Goal: Transaction & Acquisition: Subscribe to service/newsletter

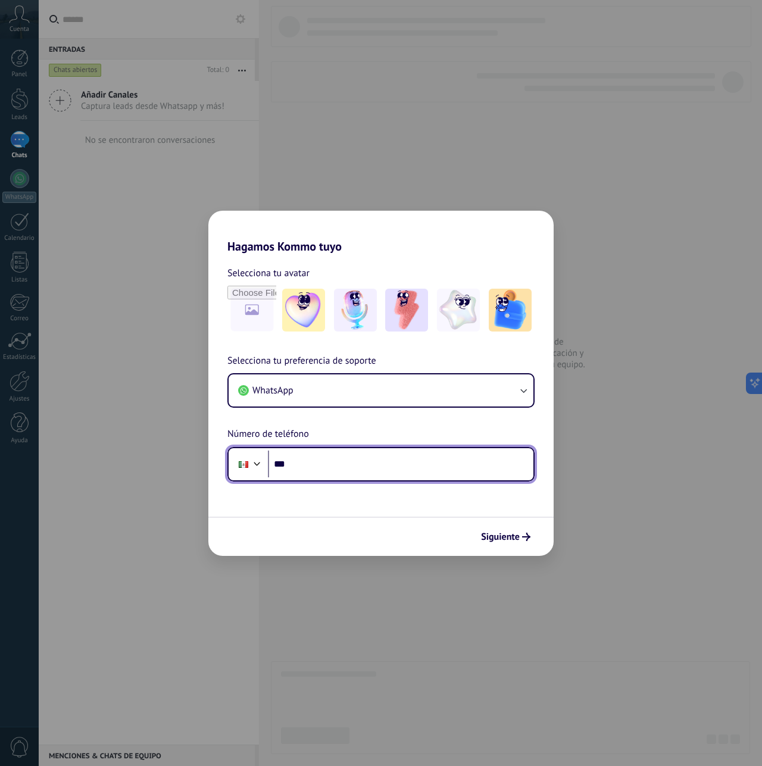
click at [312, 462] on input "***" at bounding box center [400, 464] width 265 height 27
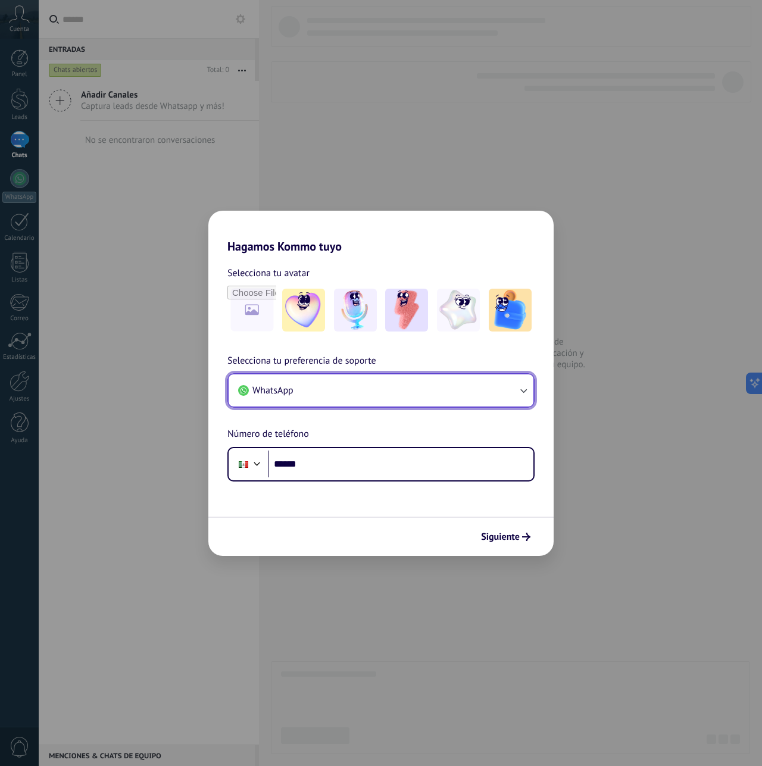
click at [353, 393] on button "WhatsApp" at bounding box center [381, 390] width 305 height 32
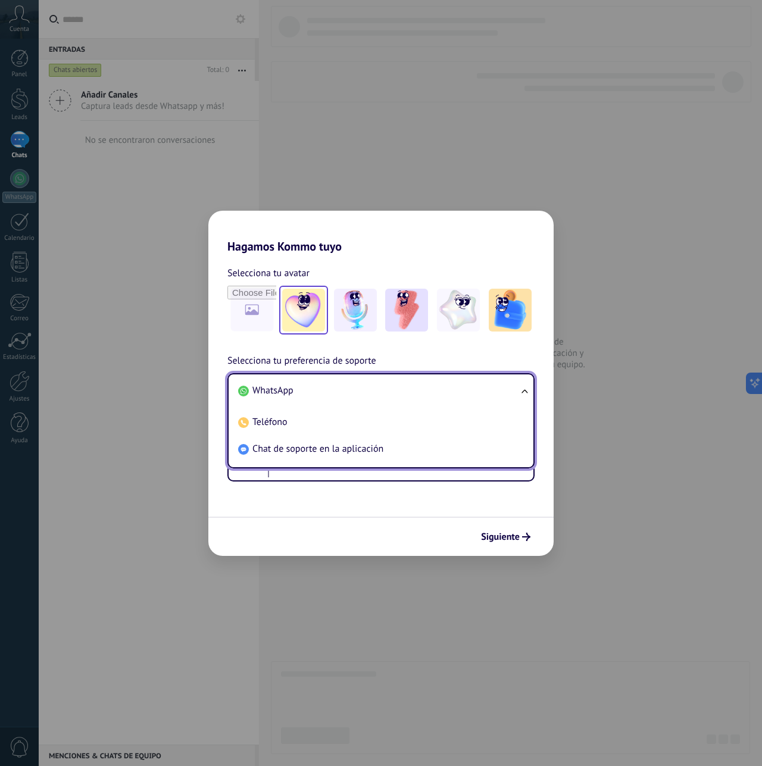
click at [313, 305] on img at bounding box center [303, 310] width 43 height 43
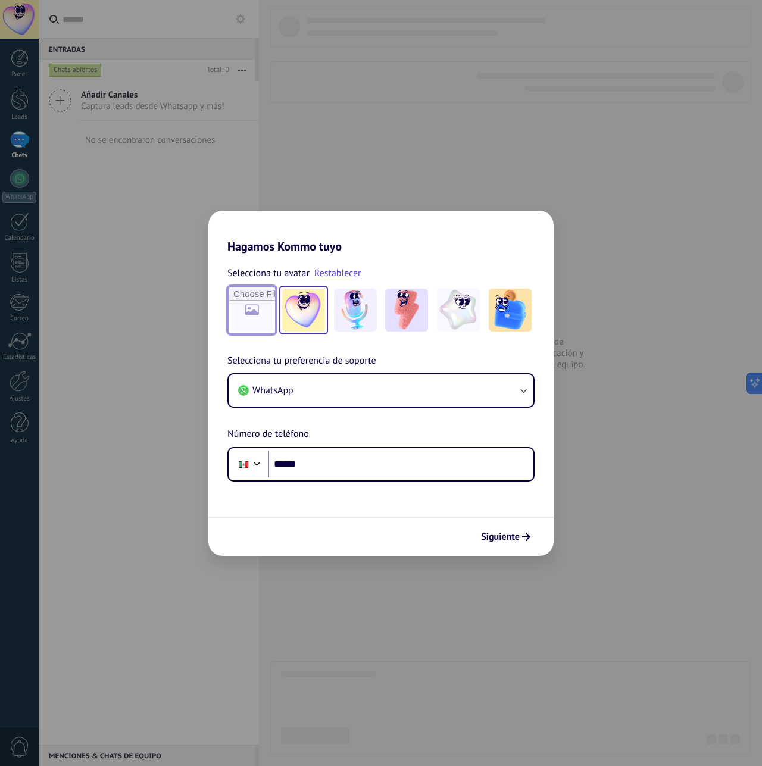
click at [261, 317] on input "file" at bounding box center [252, 310] width 46 height 46
click at [349, 314] on img at bounding box center [355, 310] width 43 height 43
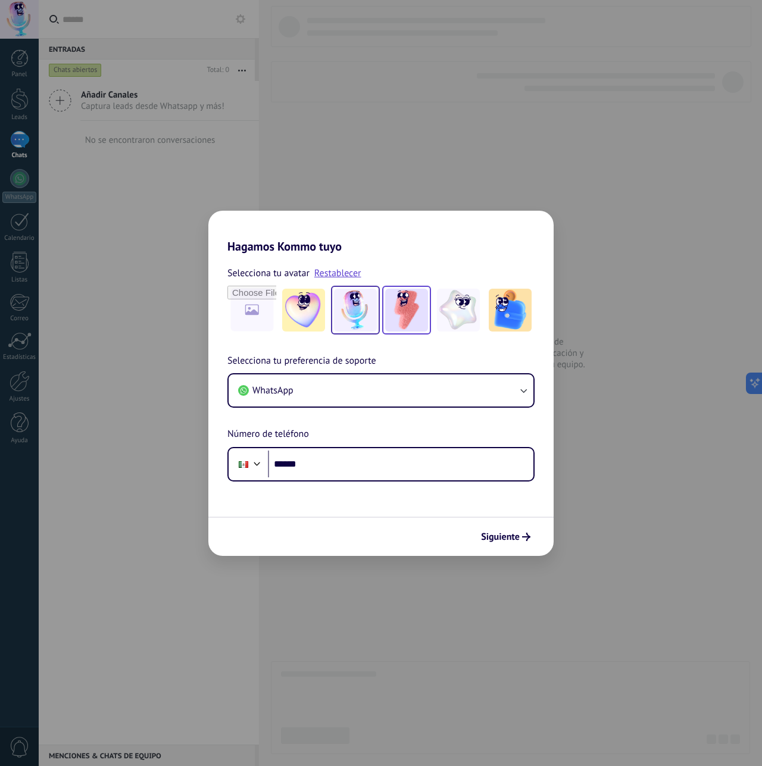
click at [424, 315] on img at bounding box center [406, 310] width 43 height 43
click at [469, 307] on img at bounding box center [458, 310] width 43 height 43
click at [414, 317] on img at bounding box center [406, 310] width 43 height 43
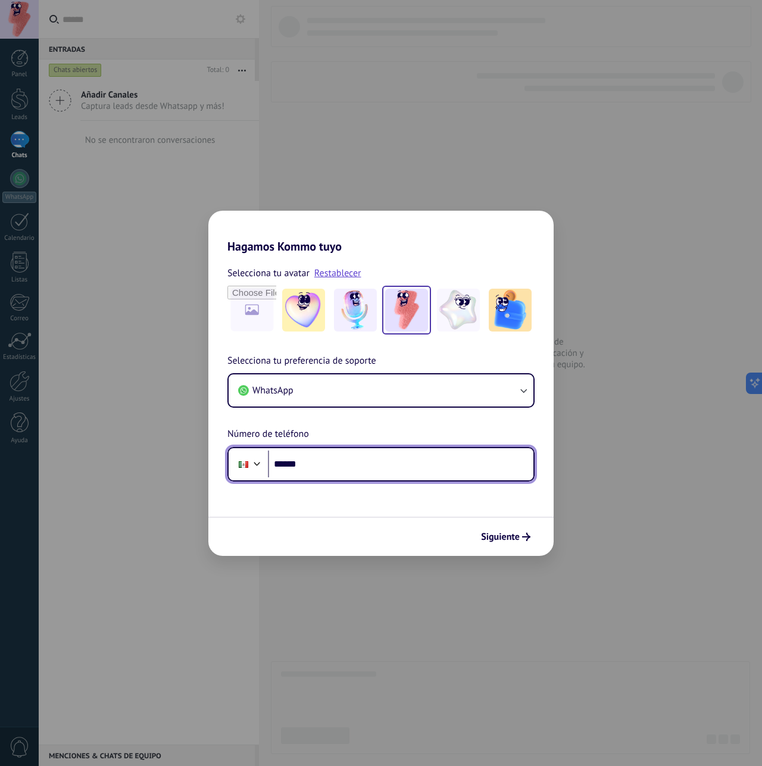
click at [314, 466] on input "******" at bounding box center [400, 464] width 265 height 27
type input "**********"
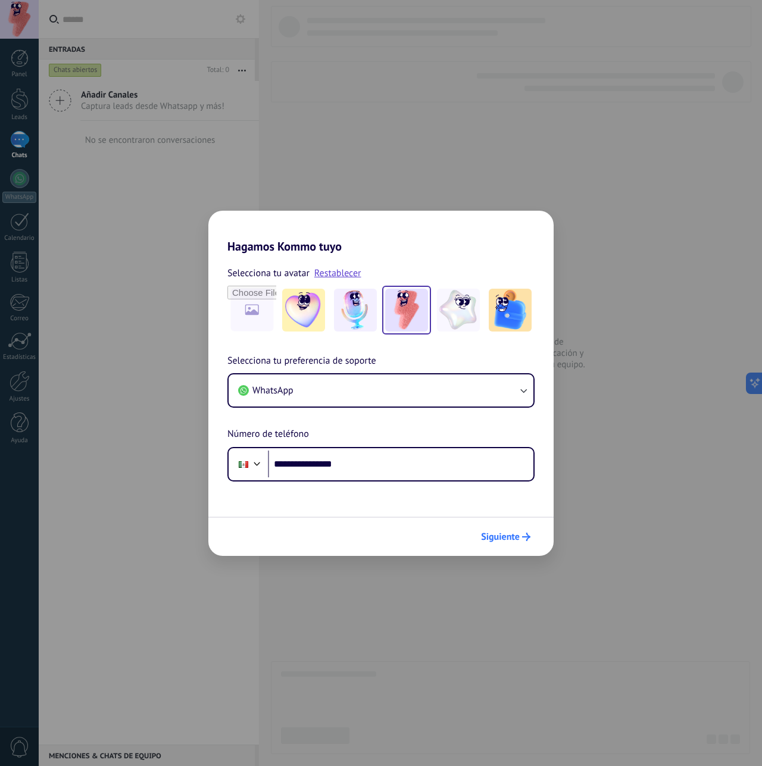
click at [499, 533] on span "Siguiente" at bounding box center [500, 537] width 39 height 8
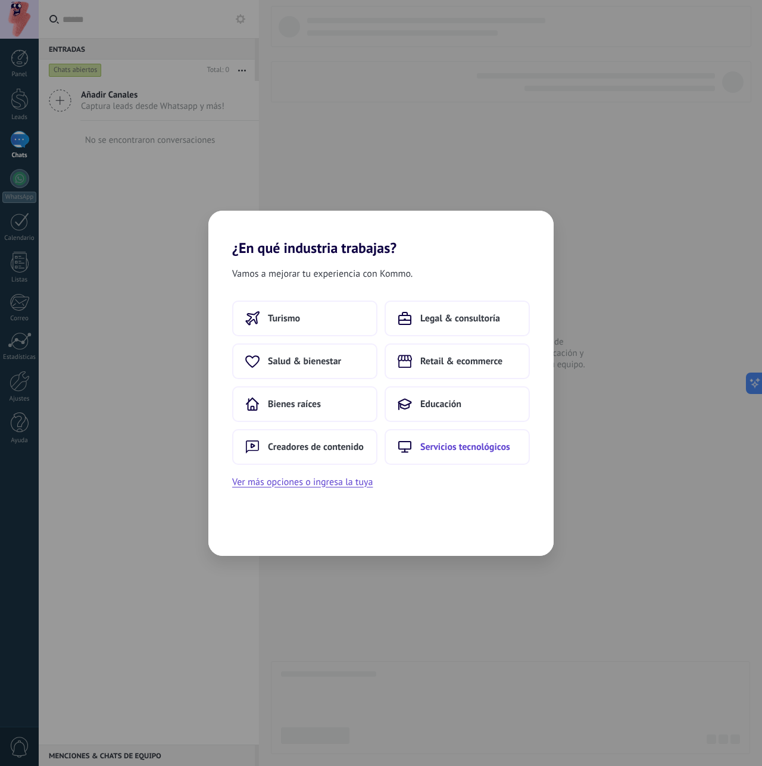
click at [432, 453] on button "Servicios tecnológicos" at bounding box center [456, 447] width 145 height 36
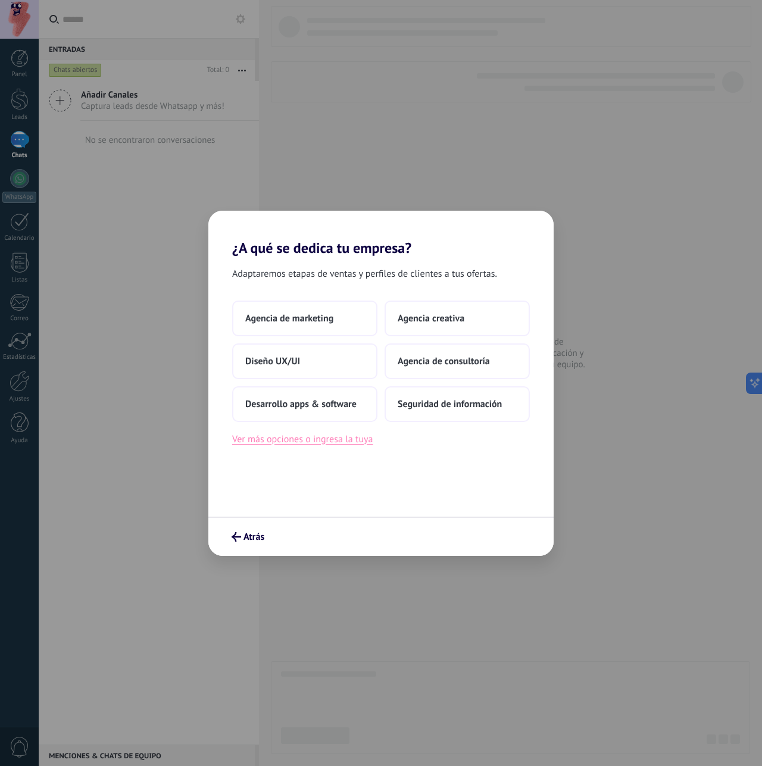
click at [336, 444] on button "Ver más opciones o ingresa la tuya" at bounding box center [302, 439] width 140 height 15
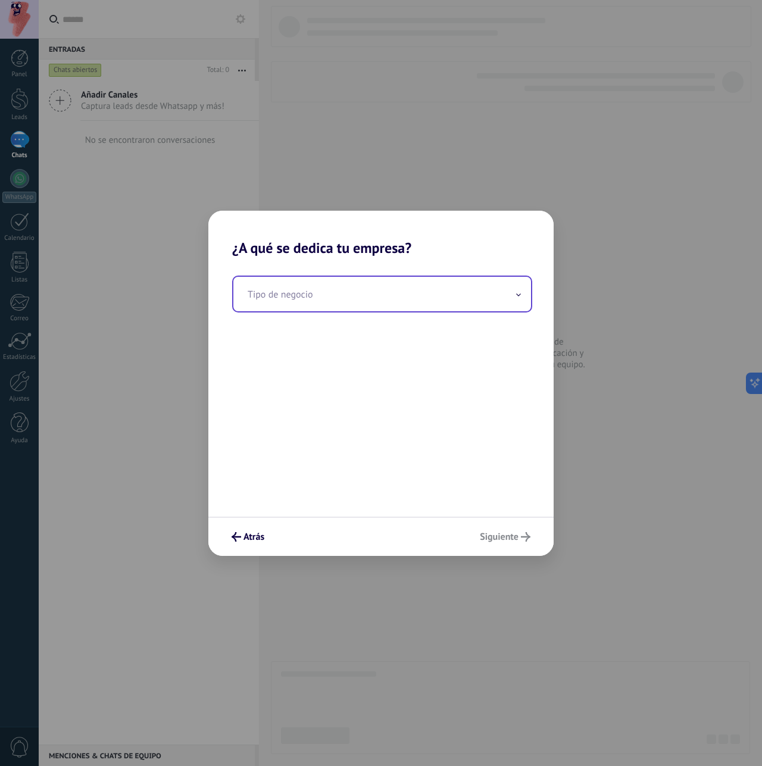
click at [360, 276] on div "Tipo de negocio" at bounding box center [382, 294] width 300 height 37
click at [356, 293] on input "text" at bounding box center [382, 294] width 298 height 35
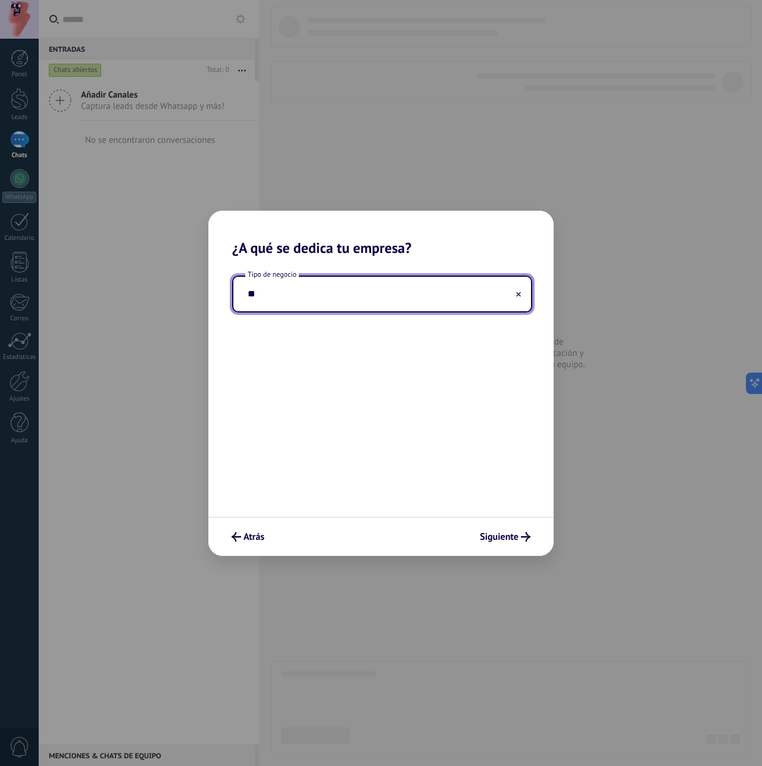
type input "*"
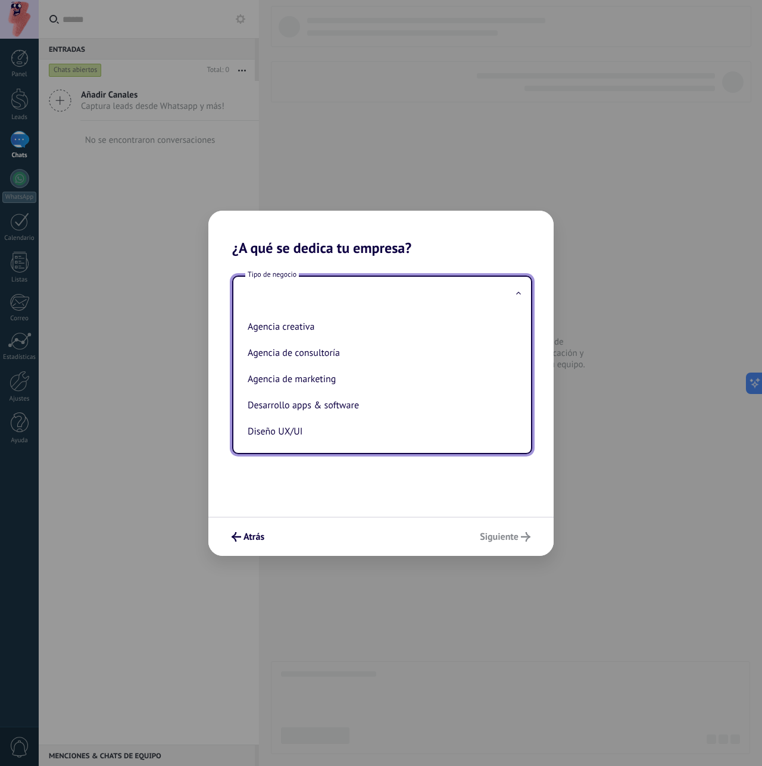
type input "*"
click at [316, 414] on li "Desarrollo apps & software" at bounding box center [380, 405] width 274 height 26
type input "**********"
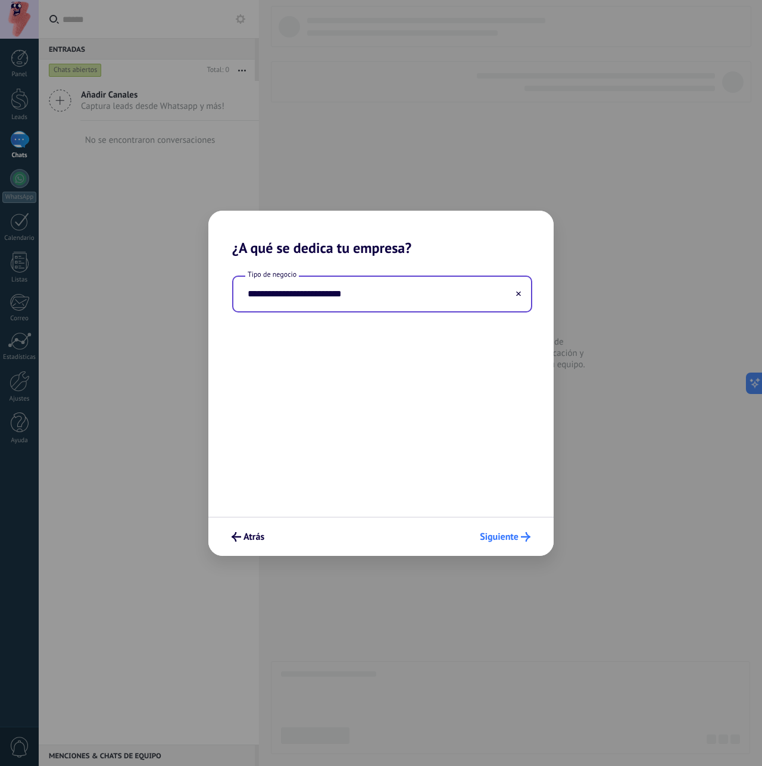
click at [490, 536] on span "Siguiente" at bounding box center [499, 537] width 39 height 8
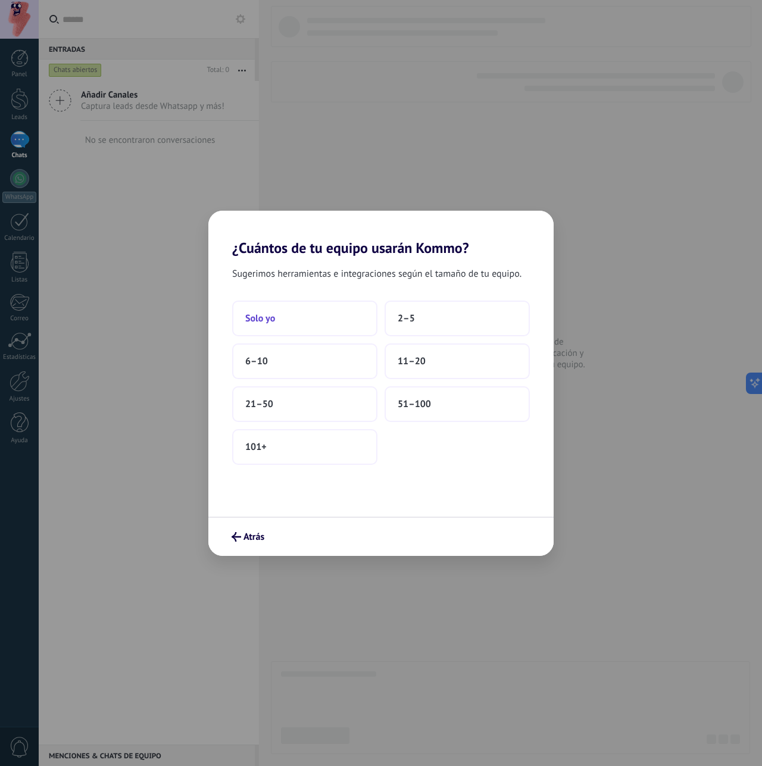
click at [271, 328] on button "Solo yo" at bounding box center [304, 319] width 145 height 36
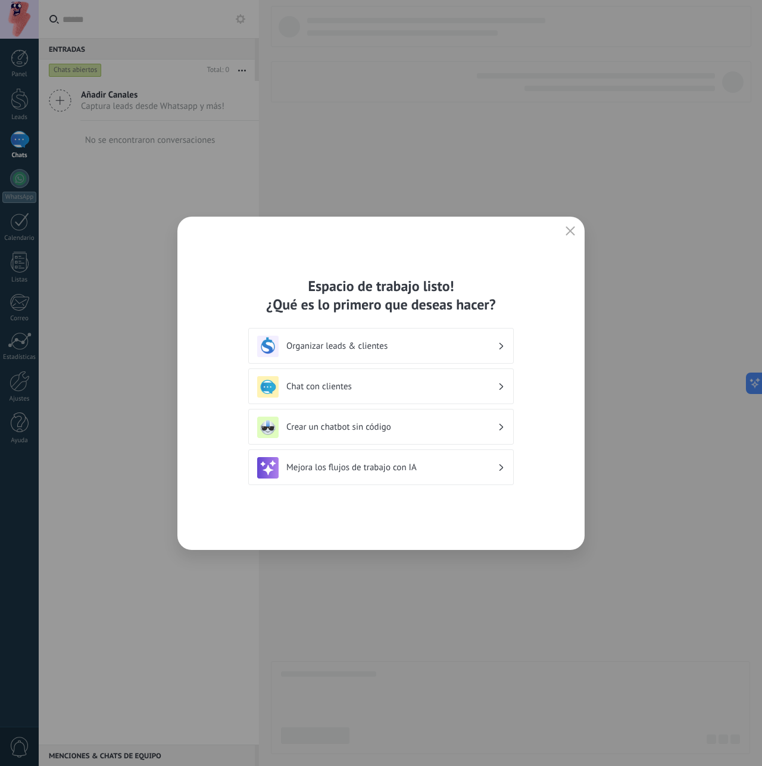
click at [421, 355] on div "Organizar leads & clientes" at bounding box center [381, 346] width 248 height 21
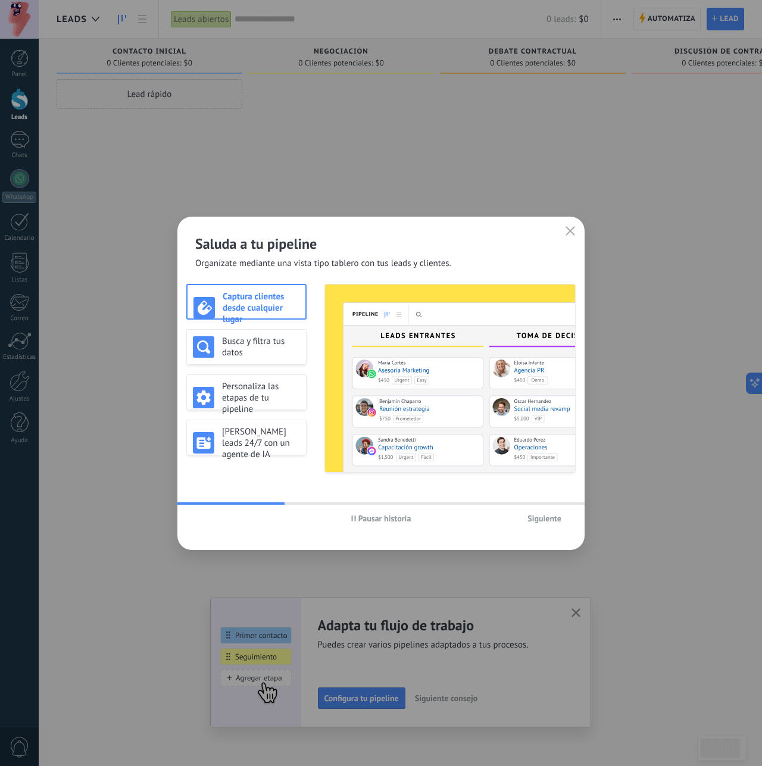
click at [539, 521] on span "Siguiente" at bounding box center [544, 518] width 34 height 8
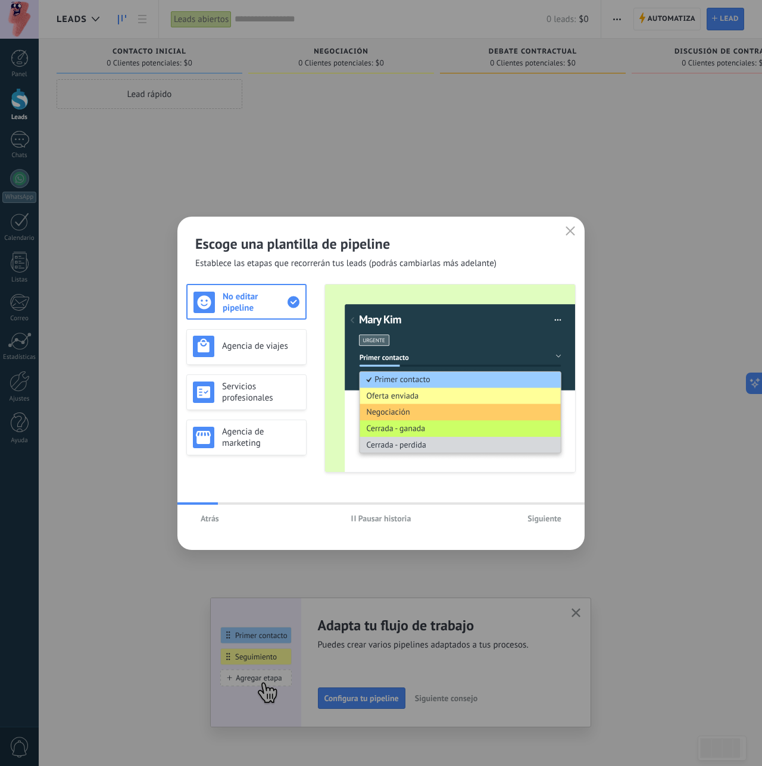
click at [539, 521] on span "Siguiente" at bounding box center [544, 518] width 34 height 8
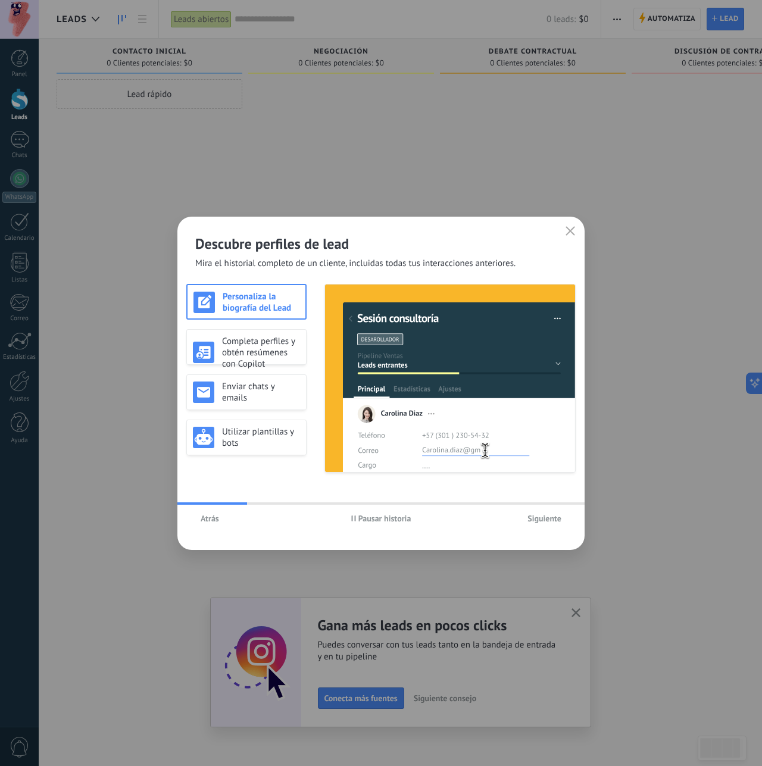
click at [539, 520] on span "Siguiente" at bounding box center [544, 518] width 34 height 8
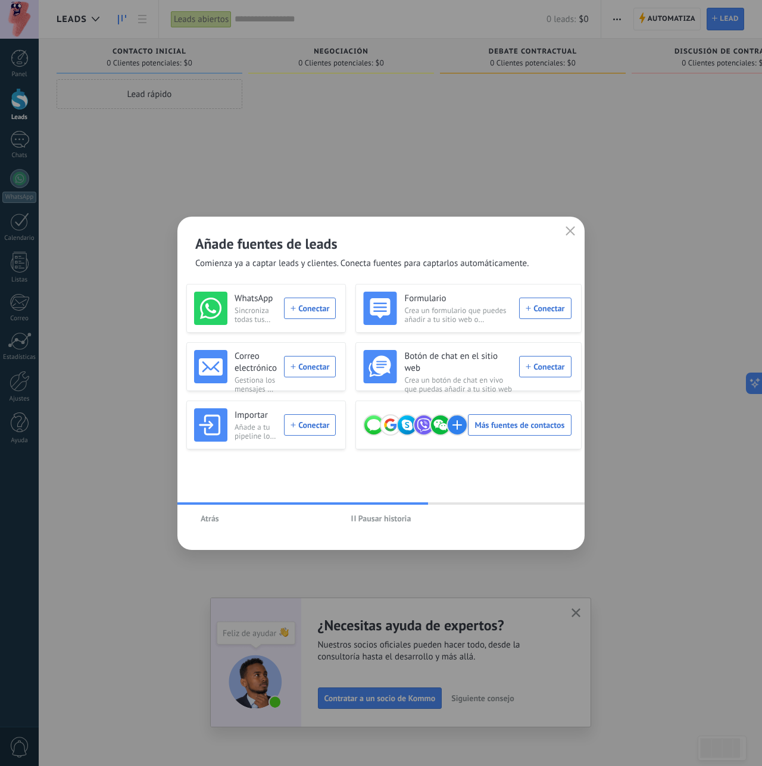
click at [570, 228] on icon "button" at bounding box center [570, 231] width 10 height 10
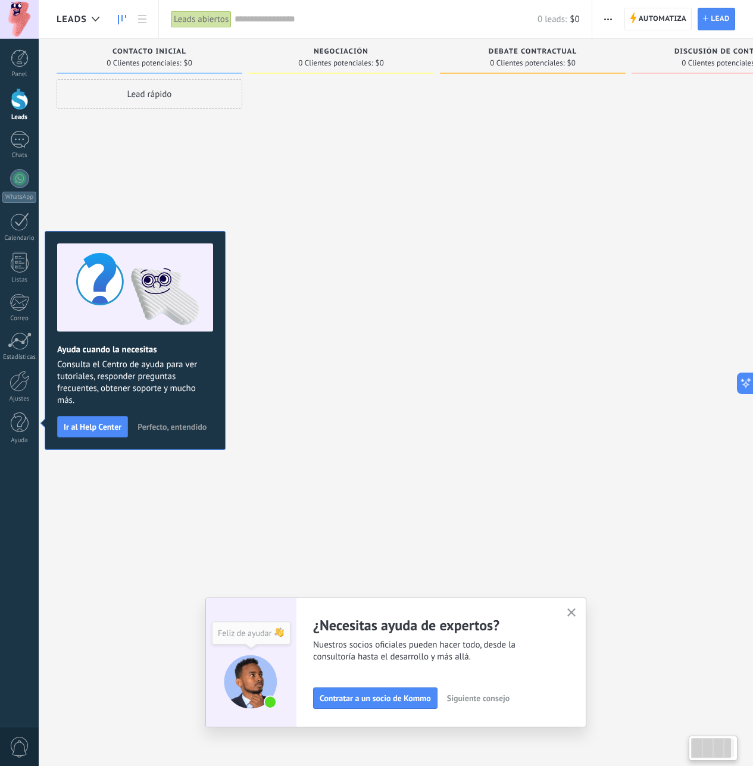
click at [423, 140] on div at bounding box center [341, 384] width 186 height 611
click at [165, 90] on div "Lead rápido" at bounding box center [150, 94] width 186 height 30
click at [401, 241] on div at bounding box center [341, 384] width 186 height 611
click at [168, 426] on span "Perfecto, entendido" at bounding box center [171, 427] width 69 height 8
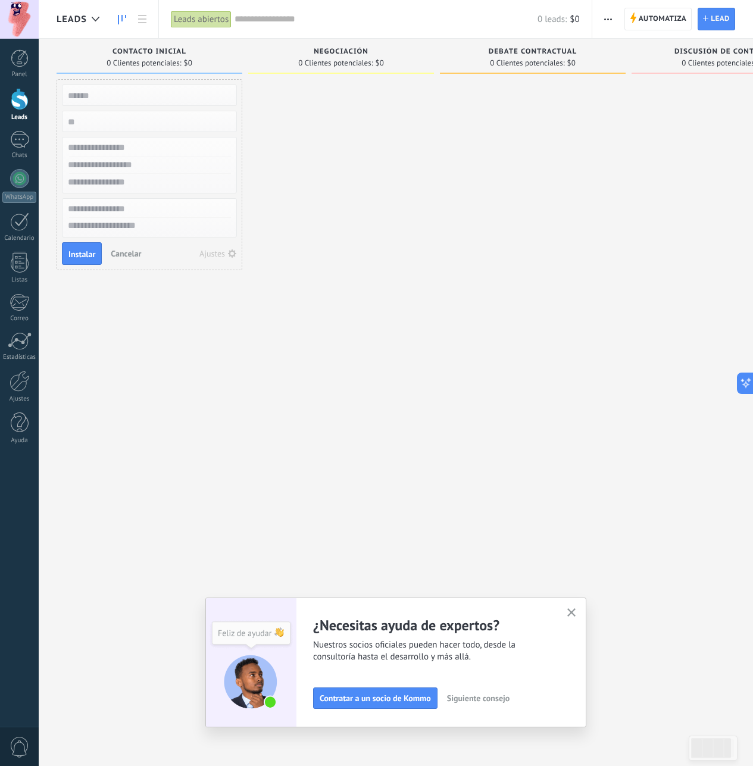
click at [146, 92] on input "text" at bounding box center [148, 95] width 174 height 17
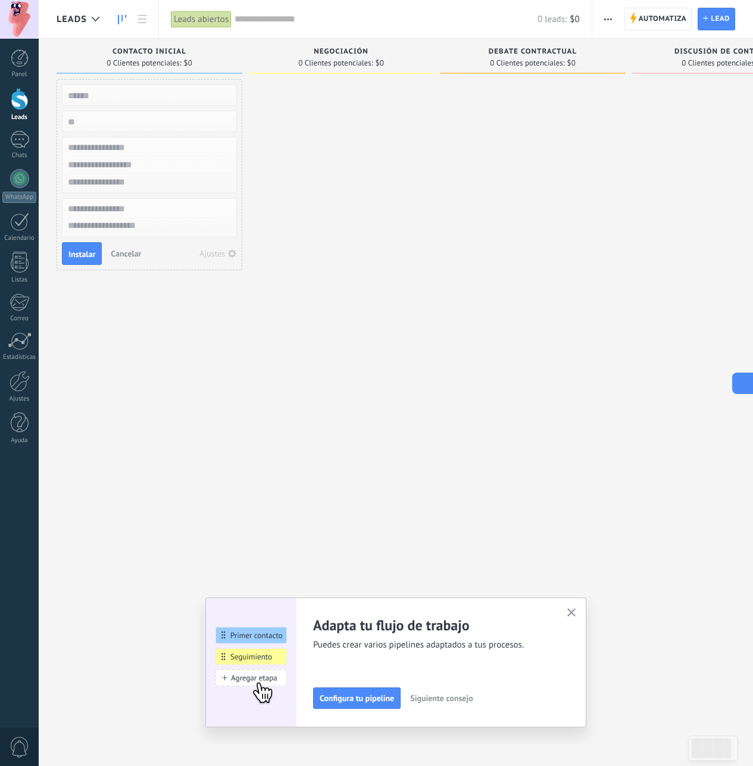
click at [747, 385] on button at bounding box center [742, 383] width 21 height 21
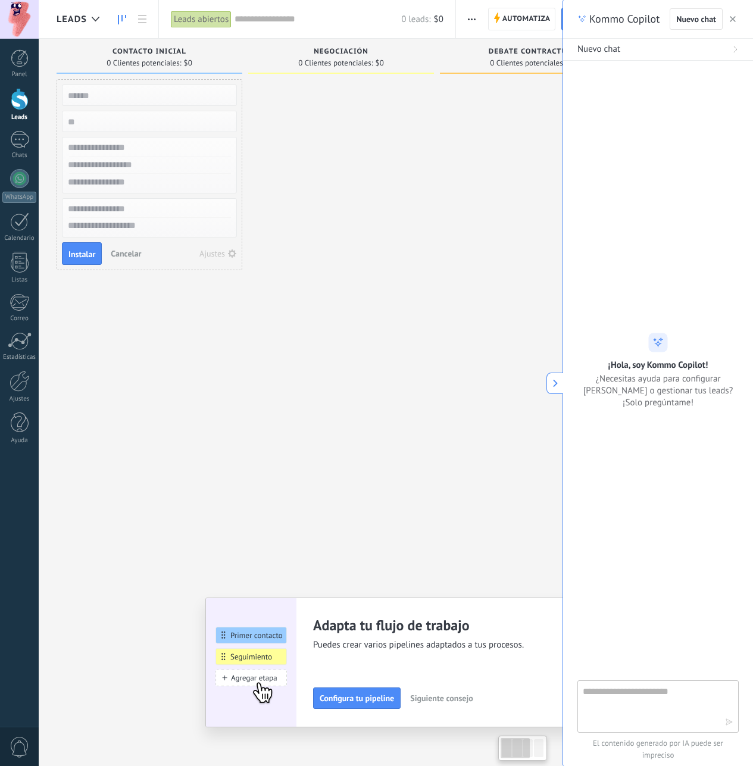
click at [277, 193] on div at bounding box center [341, 384] width 186 height 611
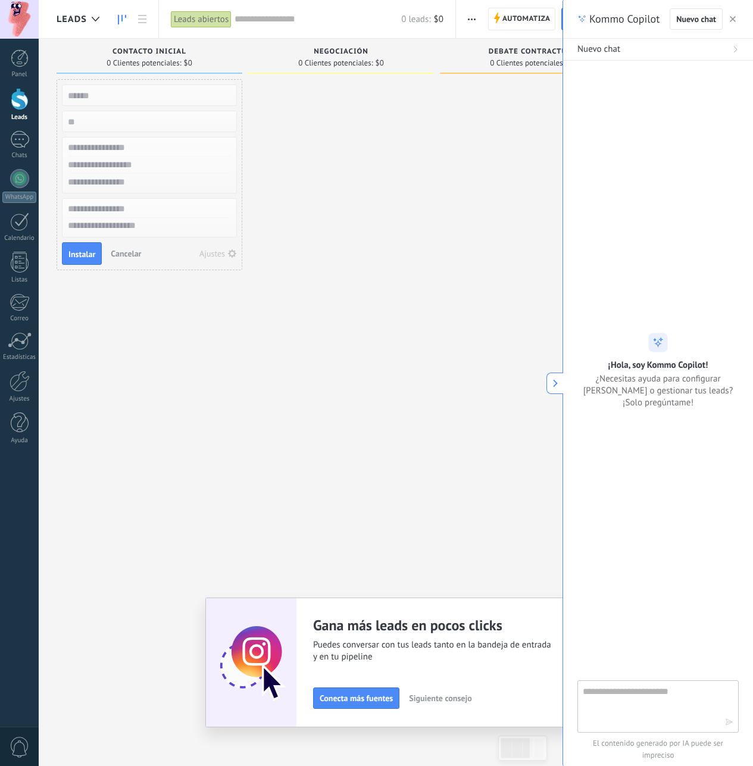
click at [208, 242] on div "Instalar Cancelar Ajustes" at bounding box center [150, 174] width 186 height 191
click at [89, 98] on input "text" at bounding box center [148, 95] width 174 height 17
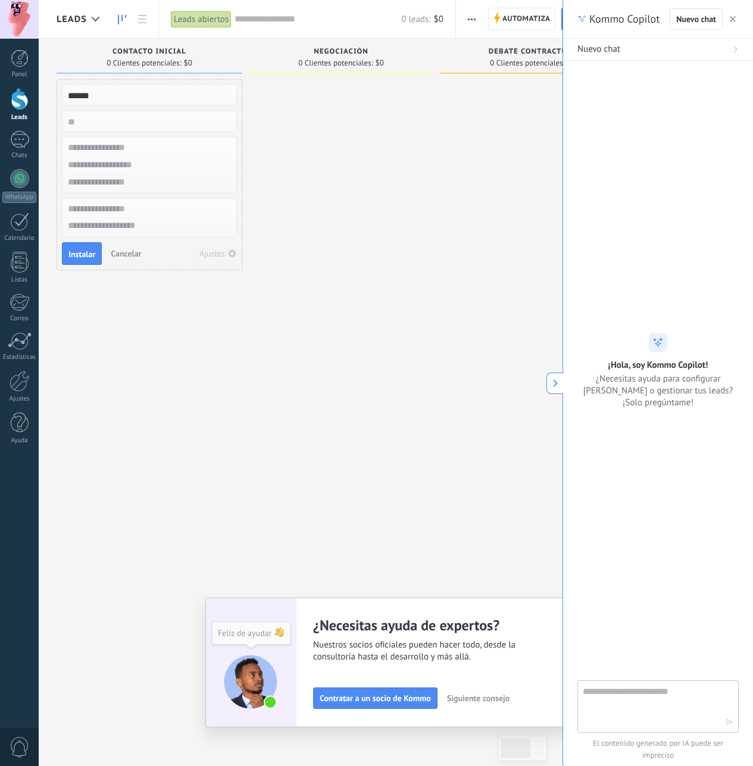
type input "******"
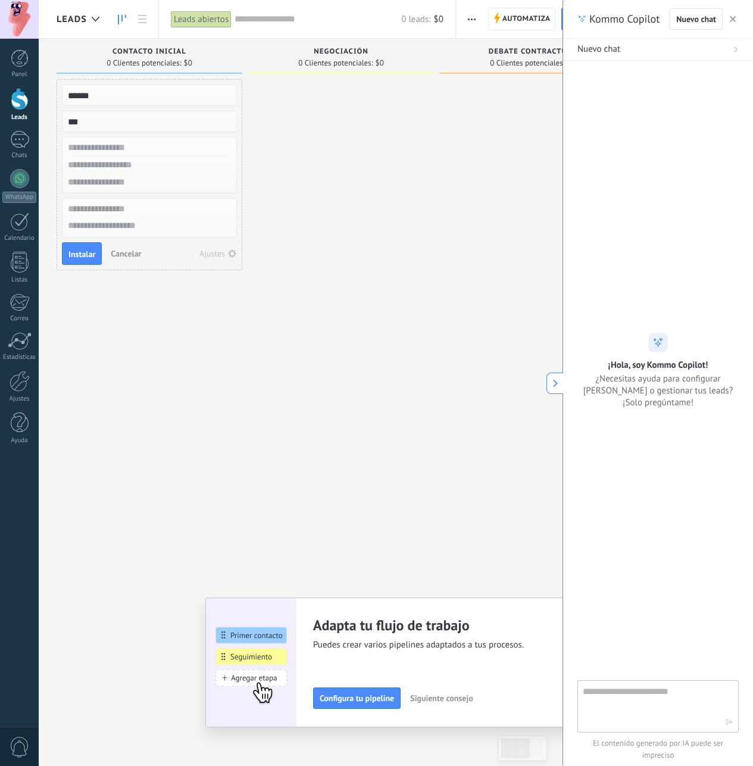
type input "***"
type input "******"
type input "**********"
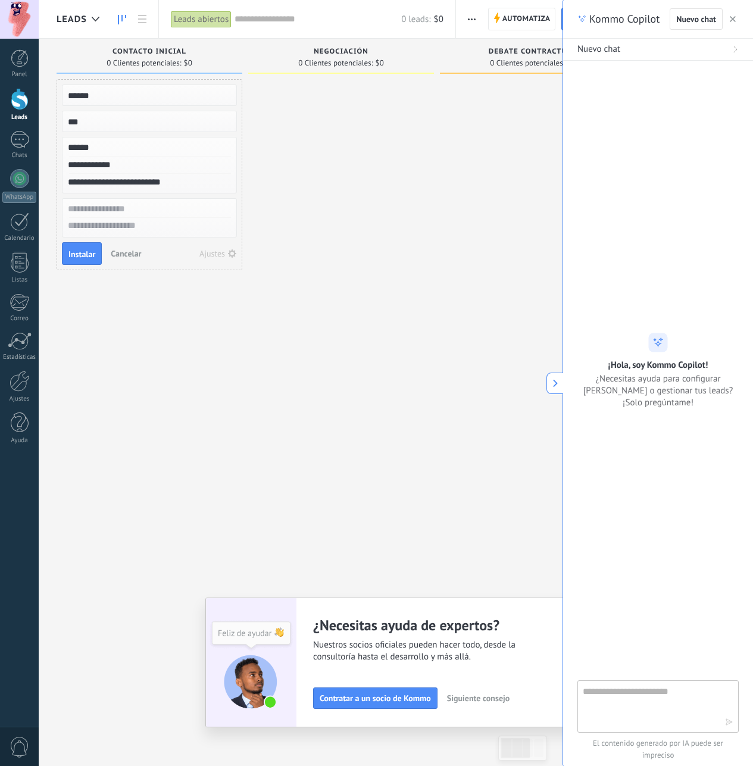
type input "**********"
drag, startPoint x: 425, startPoint y: 275, endPoint x: 293, endPoint y: 278, distance: 132.2
click at [417, 276] on div at bounding box center [341, 384] width 186 height 611
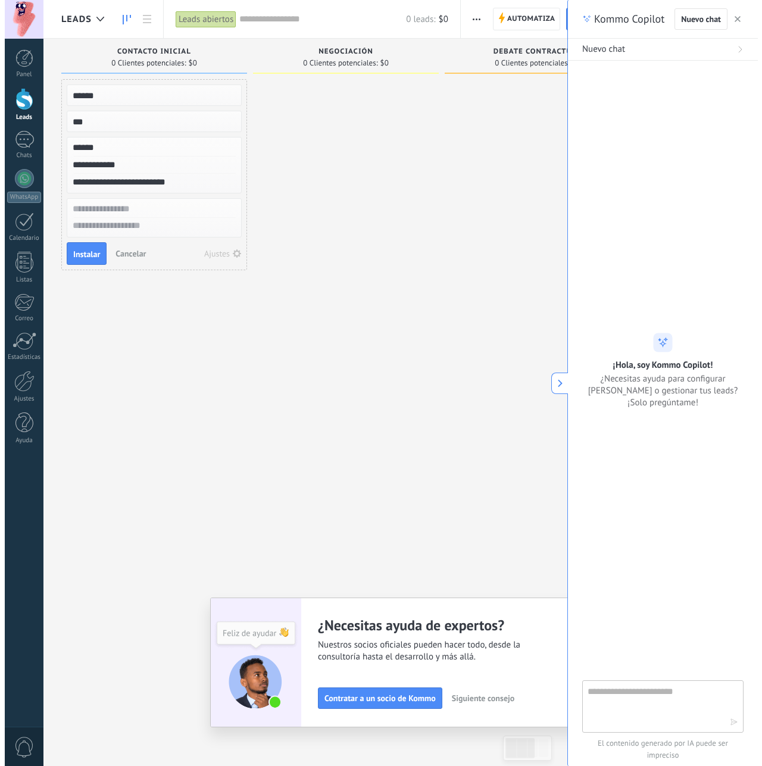
scroll to position [0, 4]
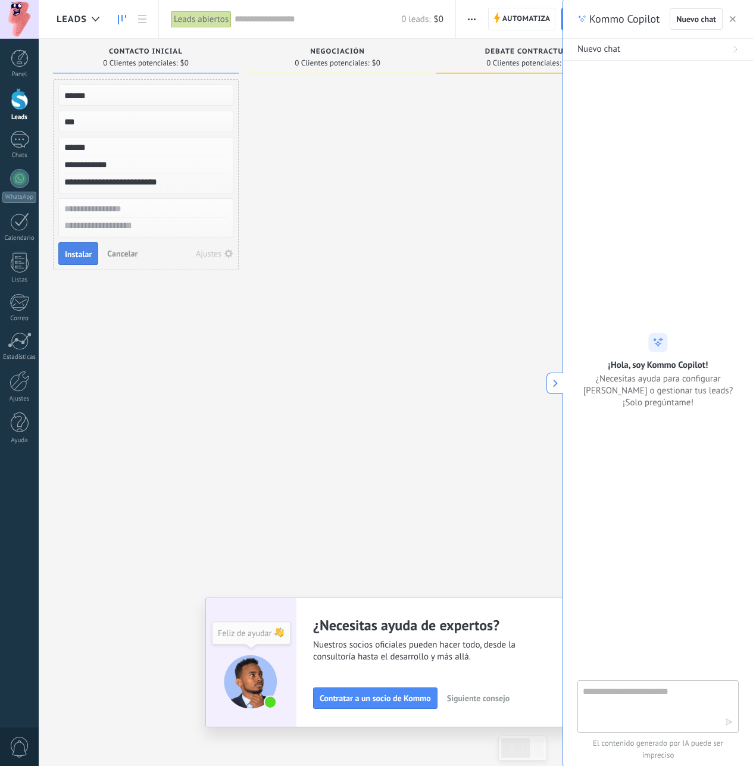
click at [76, 250] on span "Instalar" at bounding box center [78, 254] width 27 height 8
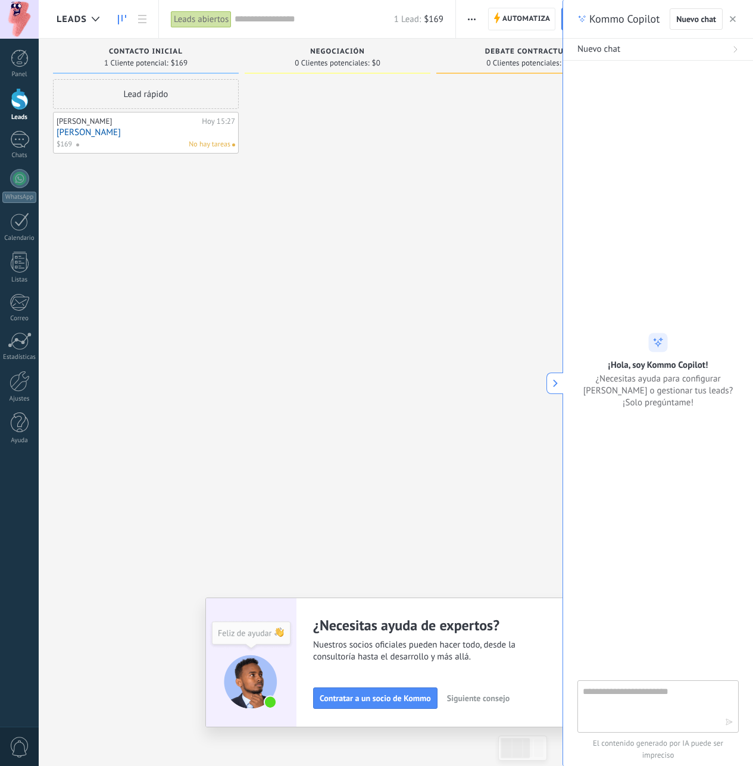
click at [138, 134] on link "[PERSON_NAME]" at bounding box center [146, 132] width 179 height 10
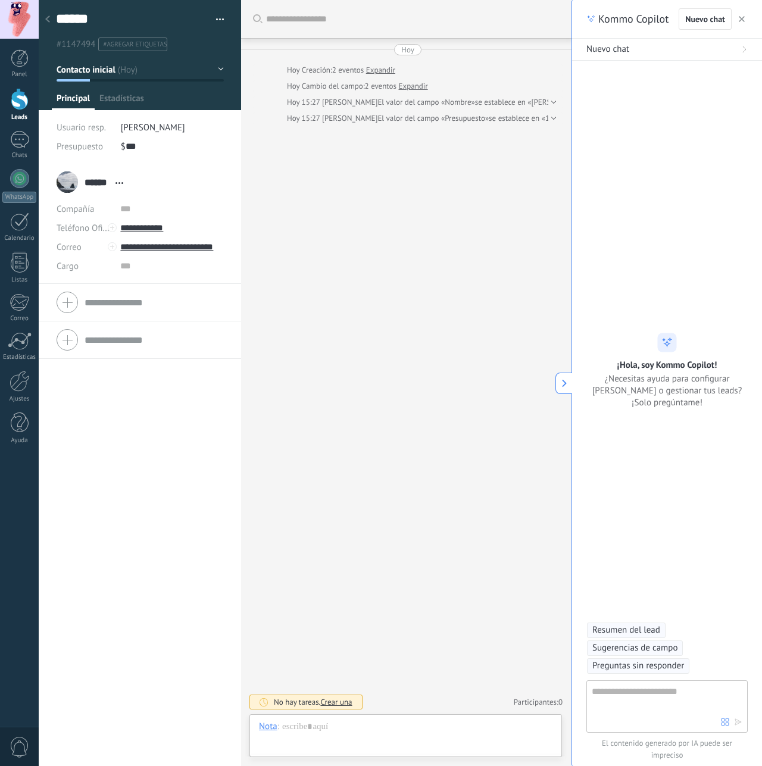
scroll to position [18, 0]
click at [446, 261] on div "Buscar Carga más [DATE] [DATE] Creación: 2 eventos Expandir [DATE] Cambio del c…" at bounding box center [407, 383] width 333 height 766
click at [151, 229] on input "**********" at bounding box center [171, 227] width 103 height 19
type input "**********"
click at [151, 248] on div "Llamar" at bounding box center [150, 248] width 58 height 20
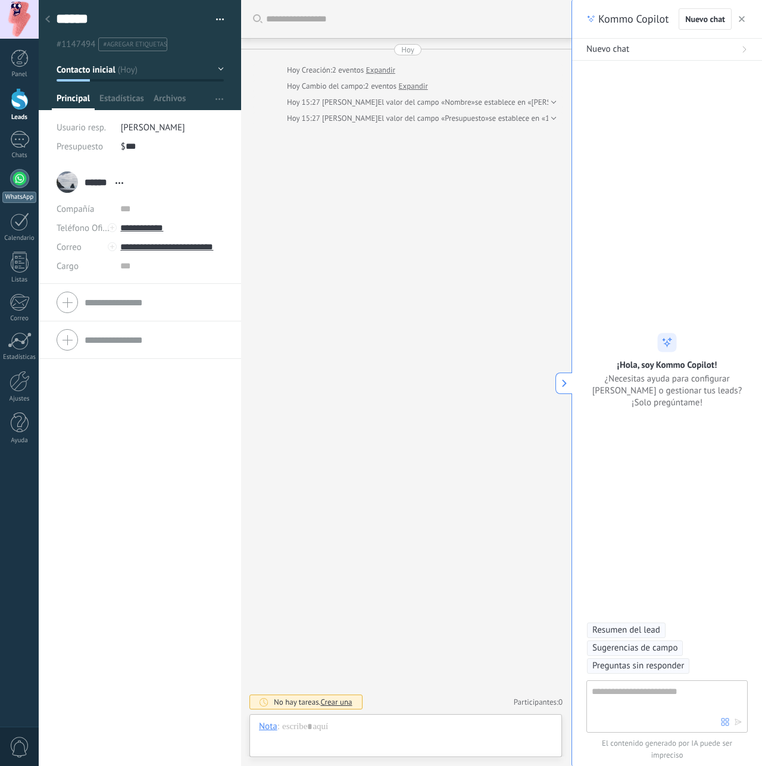
click at [20, 178] on div at bounding box center [19, 178] width 19 height 19
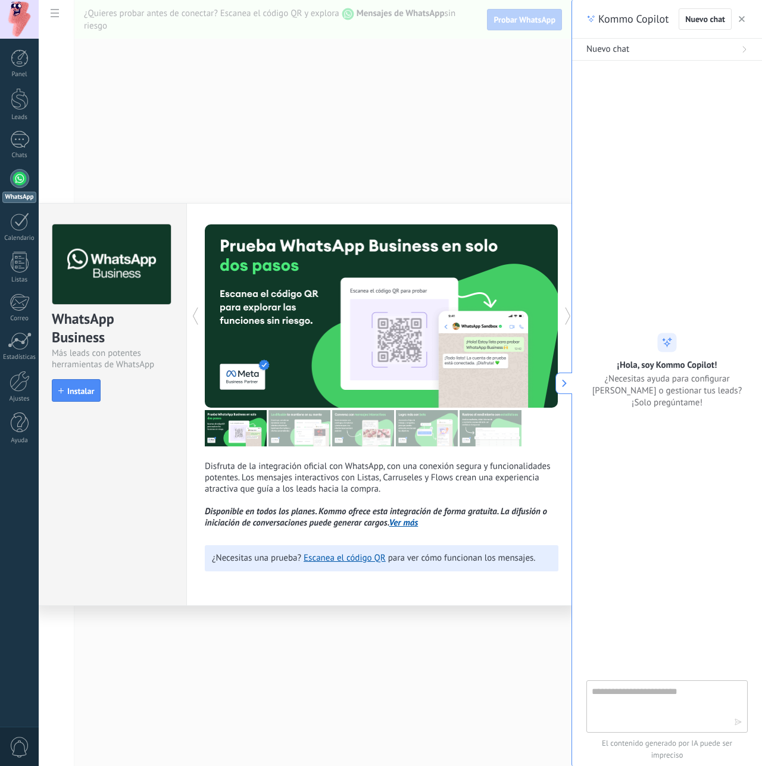
click at [567, 314] on icon at bounding box center [568, 316] width 12 height 24
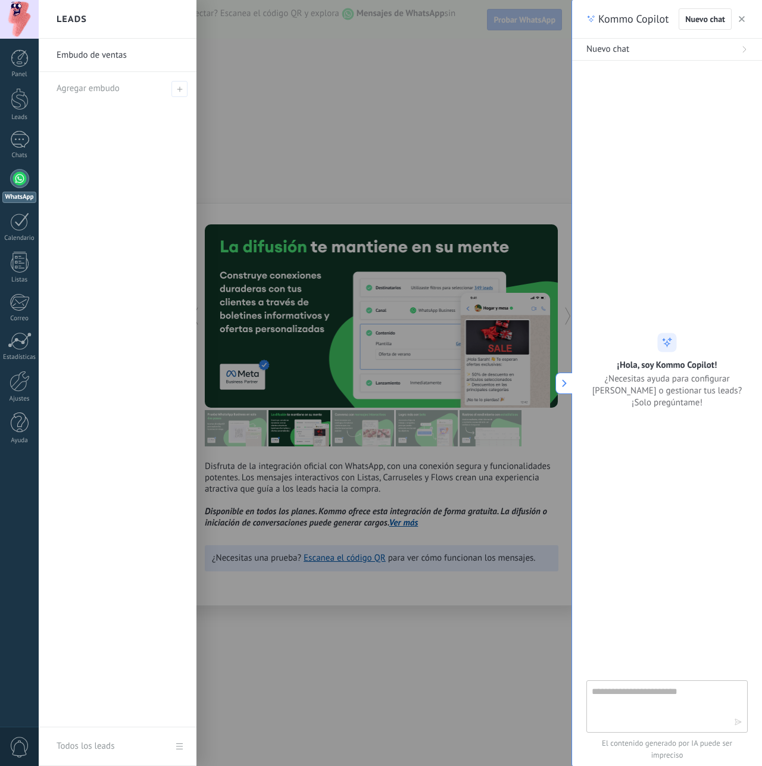
click at [329, 151] on div at bounding box center [420, 383] width 762 height 766
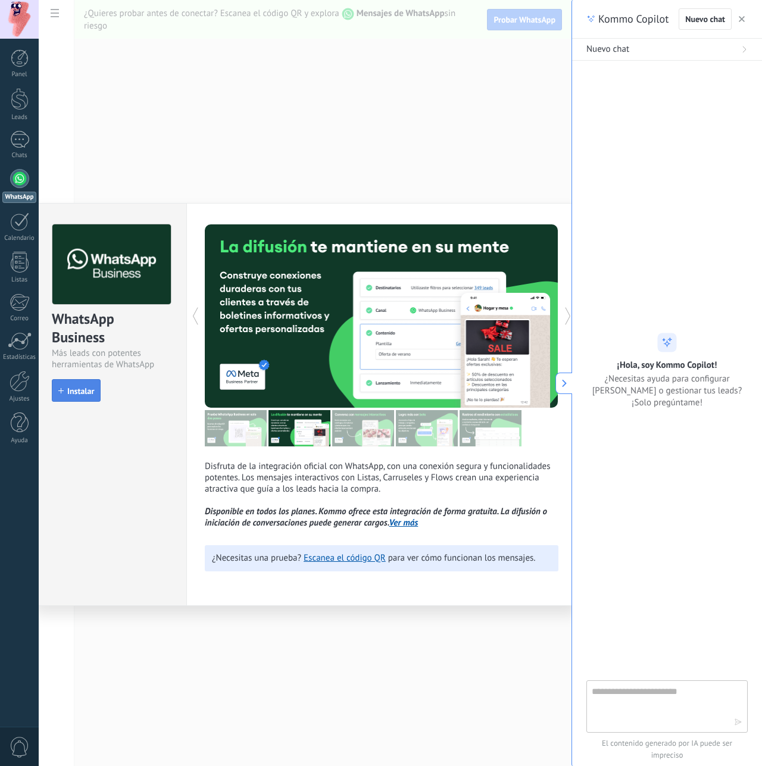
click at [91, 401] on button "Instalar" at bounding box center [76, 390] width 49 height 23
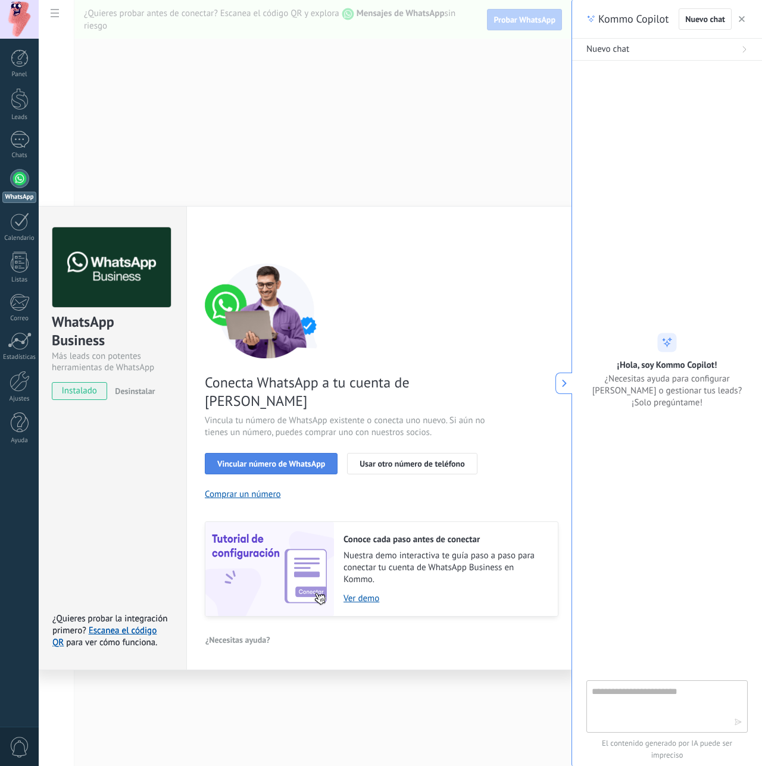
click at [291, 453] on button "Vincular número de WhatsApp" at bounding box center [271, 463] width 133 height 21
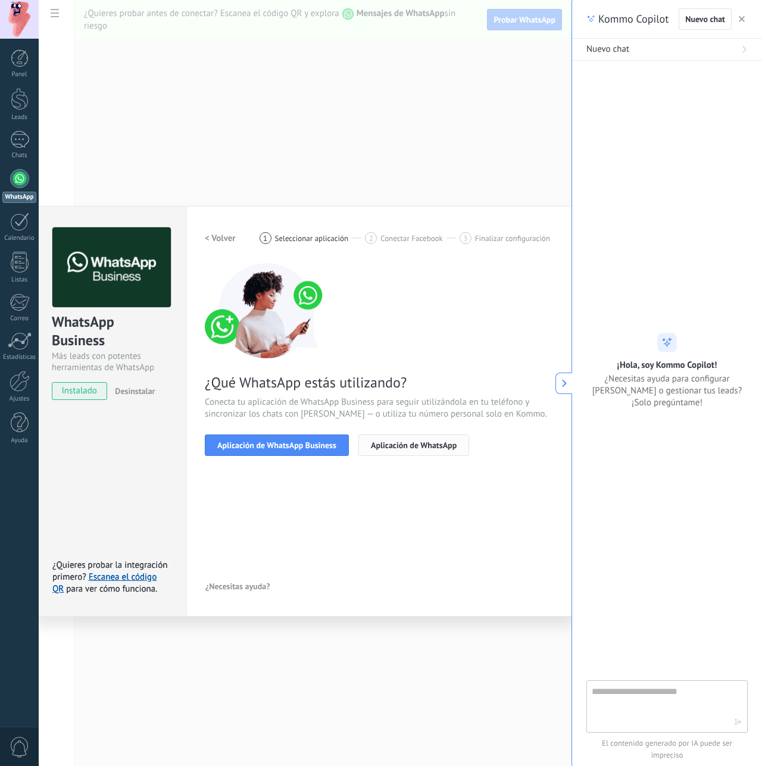
click at [423, 444] on span "Aplicación de WhatsApp" at bounding box center [414, 445] width 86 height 8
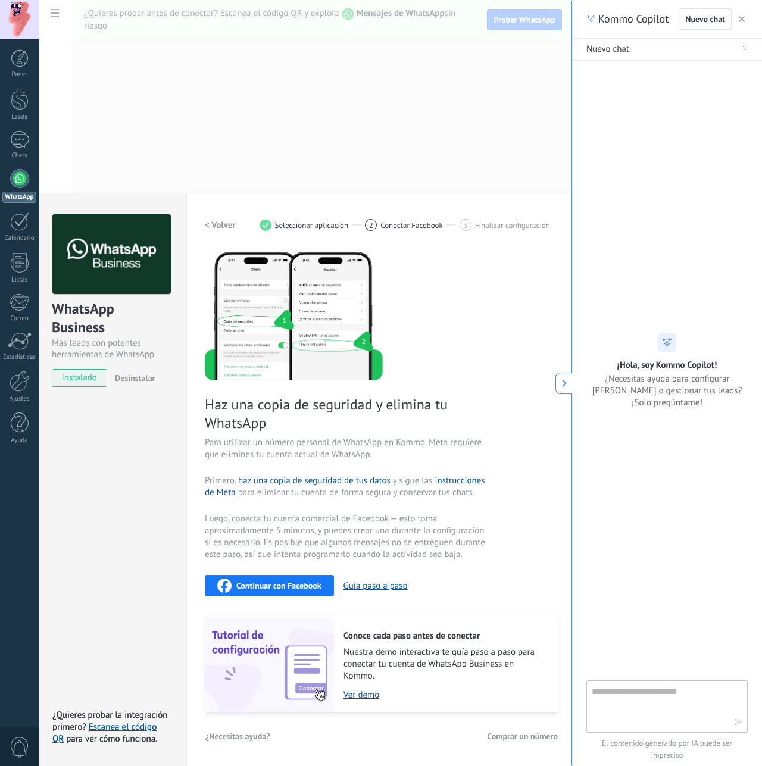
scroll to position [14, 0]
click at [389, 584] on button "Guía paso a paso" at bounding box center [375, 585] width 64 height 11
click at [465, 481] on link "instrucciones de Meta" at bounding box center [345, 485] width 280 height 23
